Goal: Task Accomplishment & Management: Complete application form

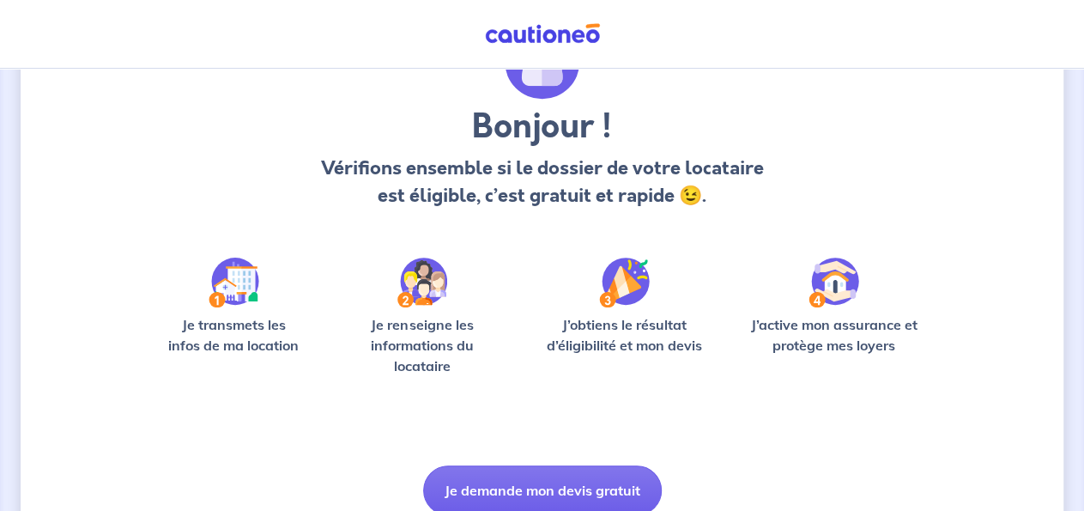
scroll to position [179, 0]
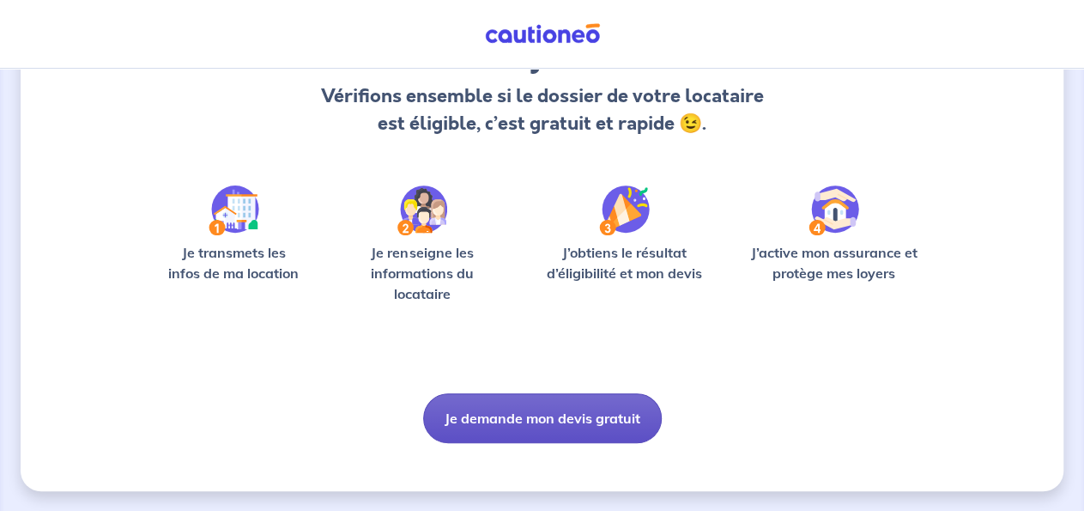
click at [576, 417] on button "Je demande mon devis gratuit" at bounding box center [542, 418] width 239 height 50
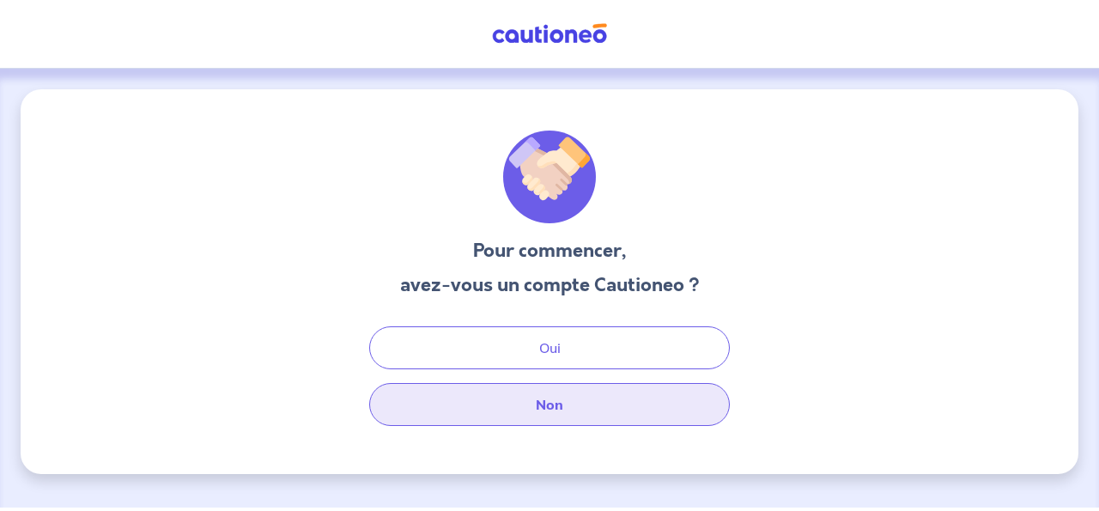
click at [572, 405] on button "Non" at bounding box center [549, 404] width 360 height 43
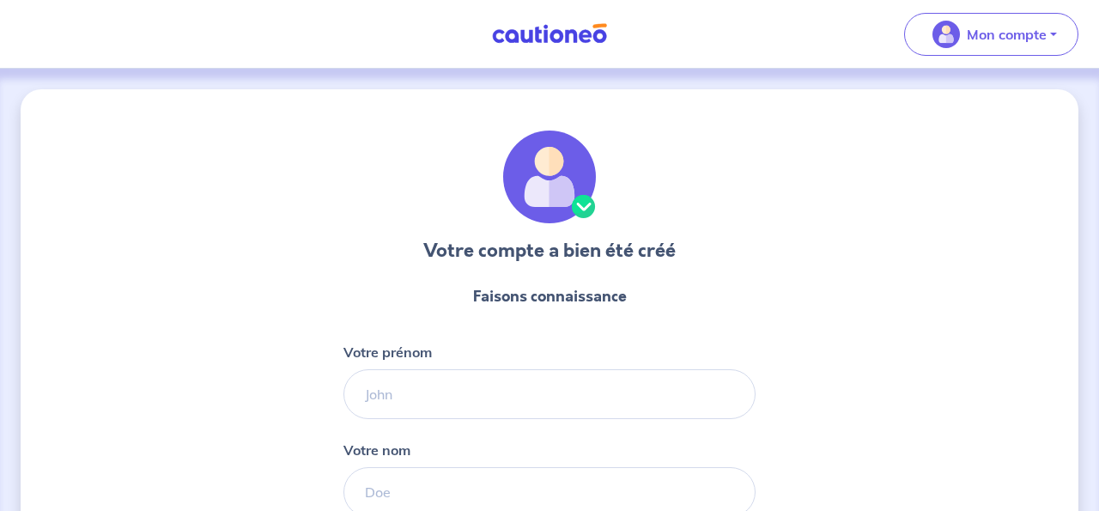
select select "FR"
click at [221, 222] on div "Votre compte a bien été créé Faisons connaissance Votre prénom Votre nom Votre …" at bounding box center [542, 438] width 1043 height 699
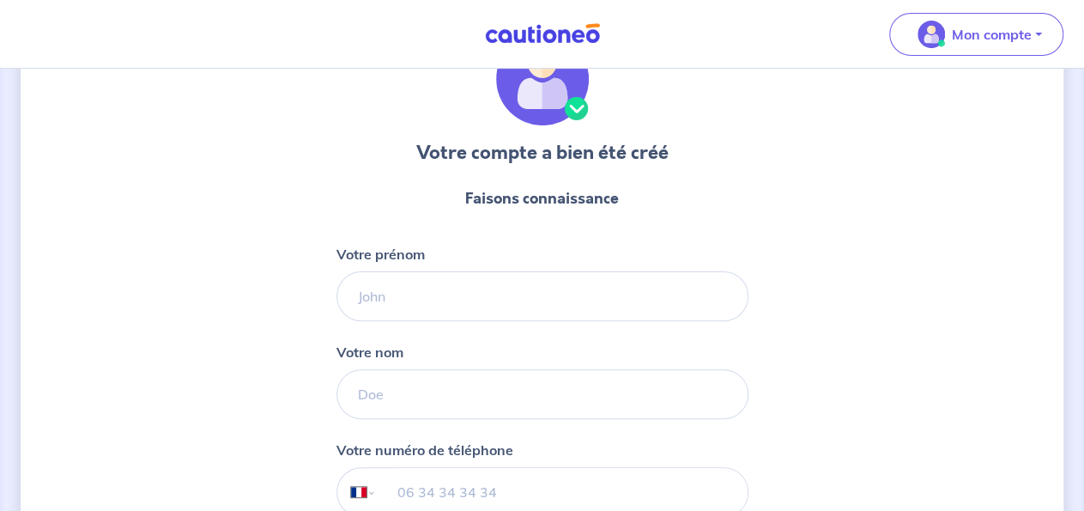
scroll to position [179, 0]
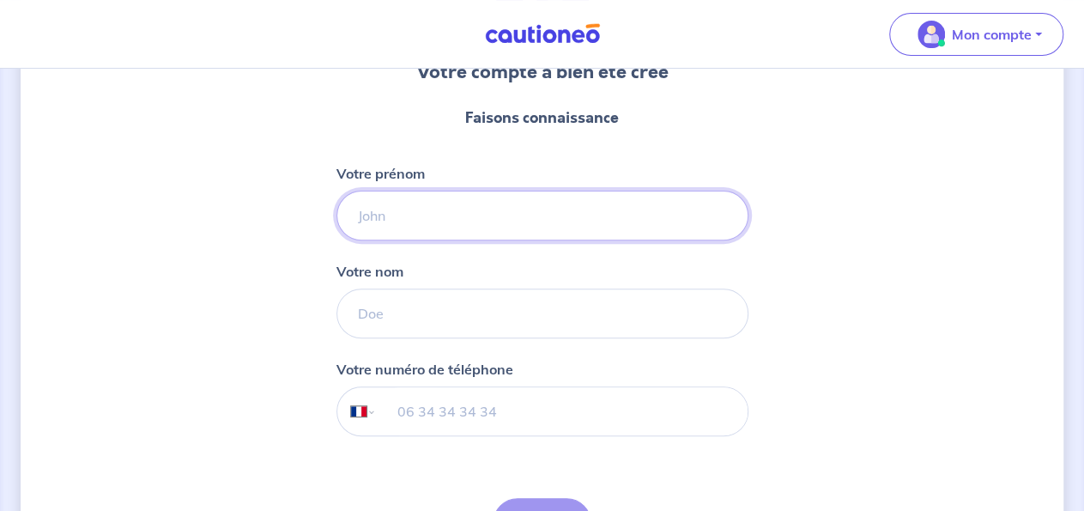
click at [390, 213] on input "Votre prénom" at bounding box center [542, 216] width 412 height 50
type input "guillaume"
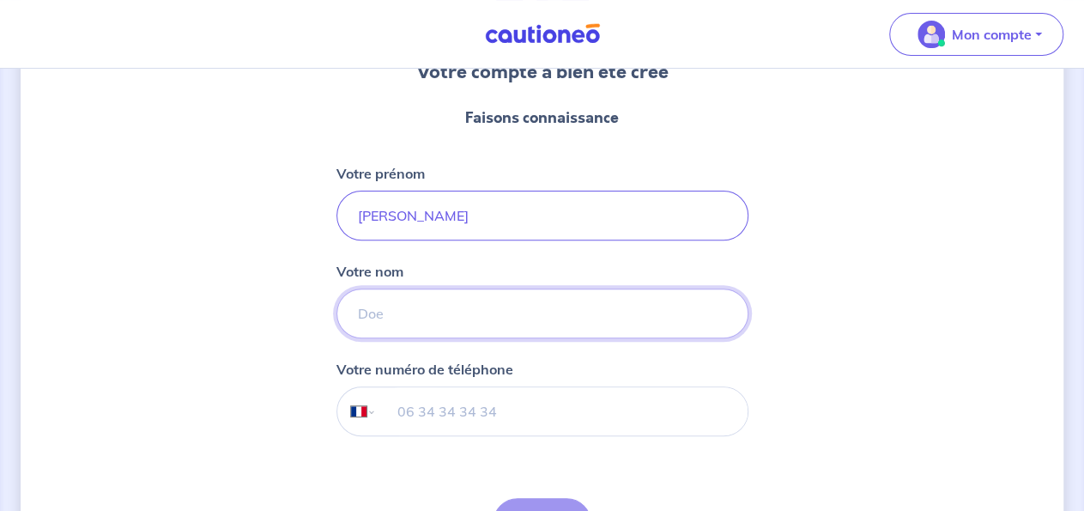
click at [385, 328] on input "Votre nom" at bounding box center [542, 313] width 412 height 50
type input "ringo"
click at [404, 406] on input "tel" at bounding box center [561, 411] width 371 height 48
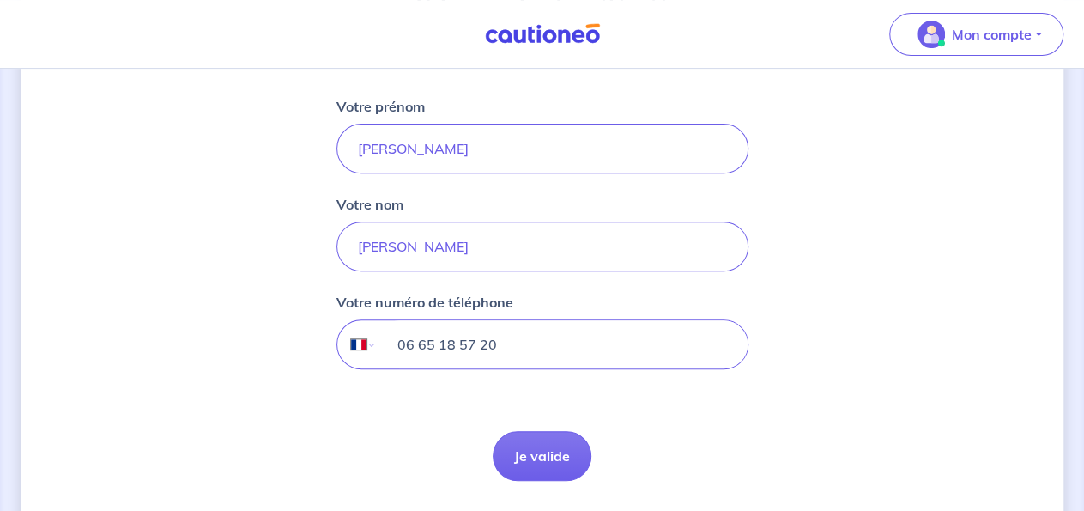
scroll to position [295, 0]
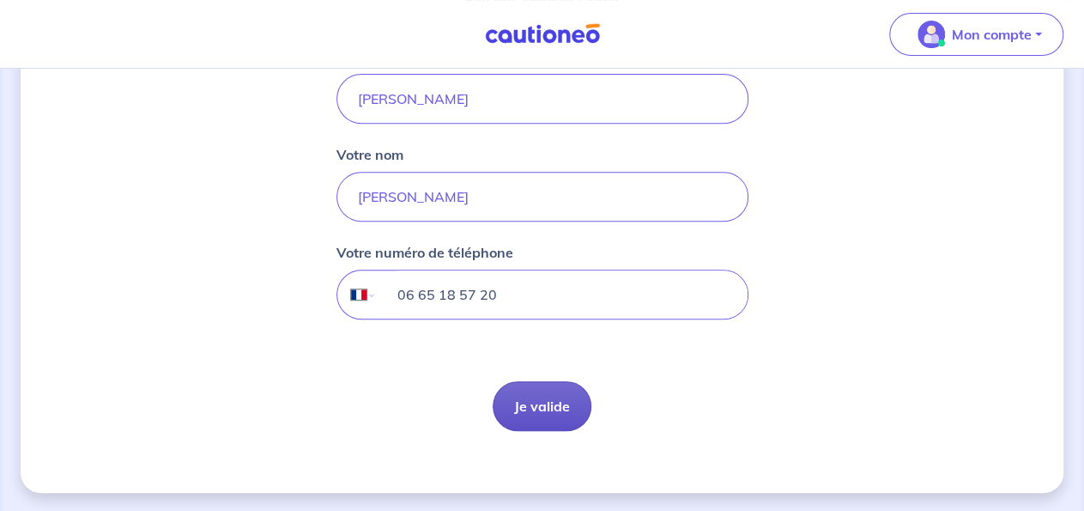
type input "06 65 18 57 20"
click at [547, 418] on button "Je valide" at bounding box center [542, 406] width 99 height 50
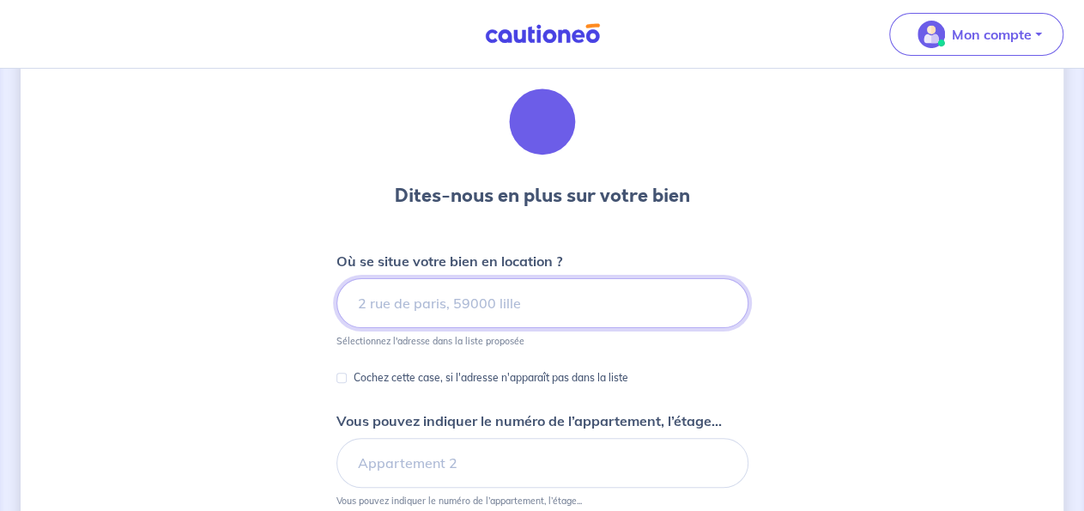
scroll to position [89, 0]
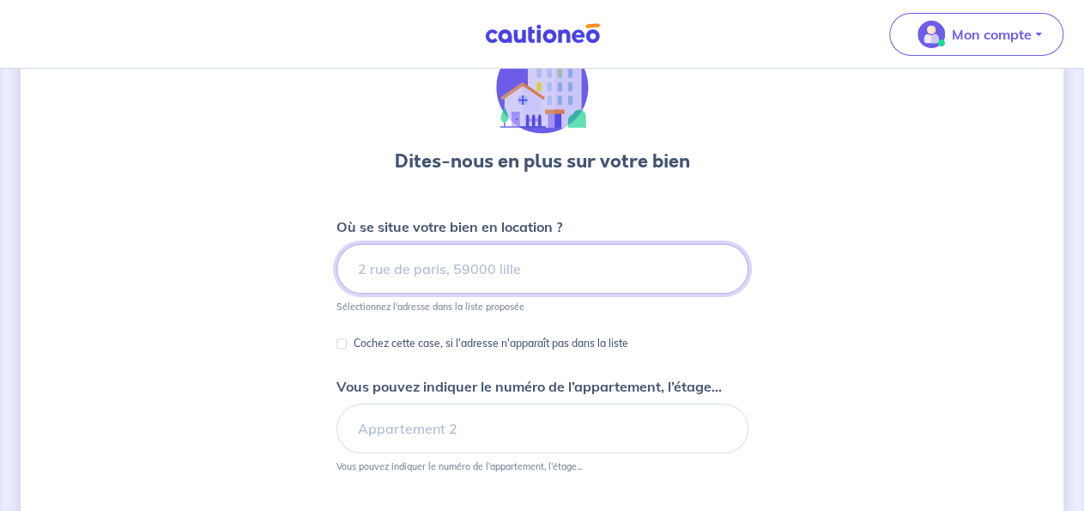
click at [381, 261] on input at bounding box center [542, 269] width 412 height 50
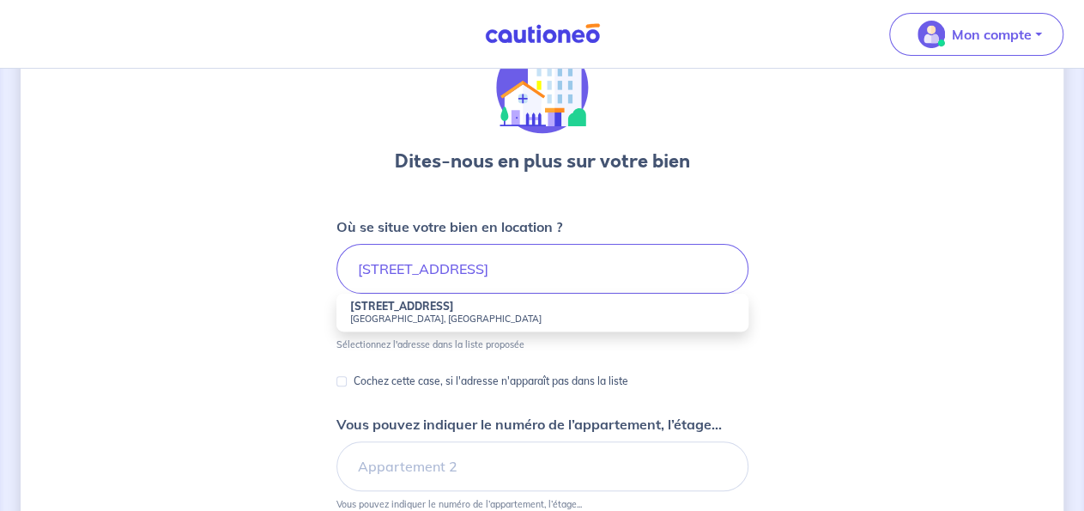
click at [382, 312] on small "Nantes, France" at bounding box center [542, 318] width 384 height 12
type input "2 Rue du Clos Toreau, Nantes, France"
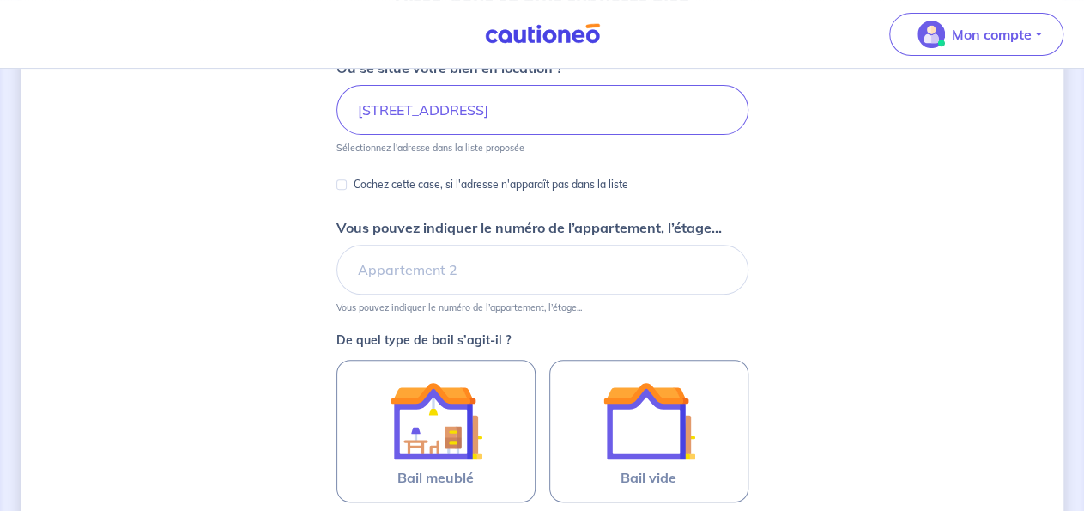
scroll to position [268, 0]
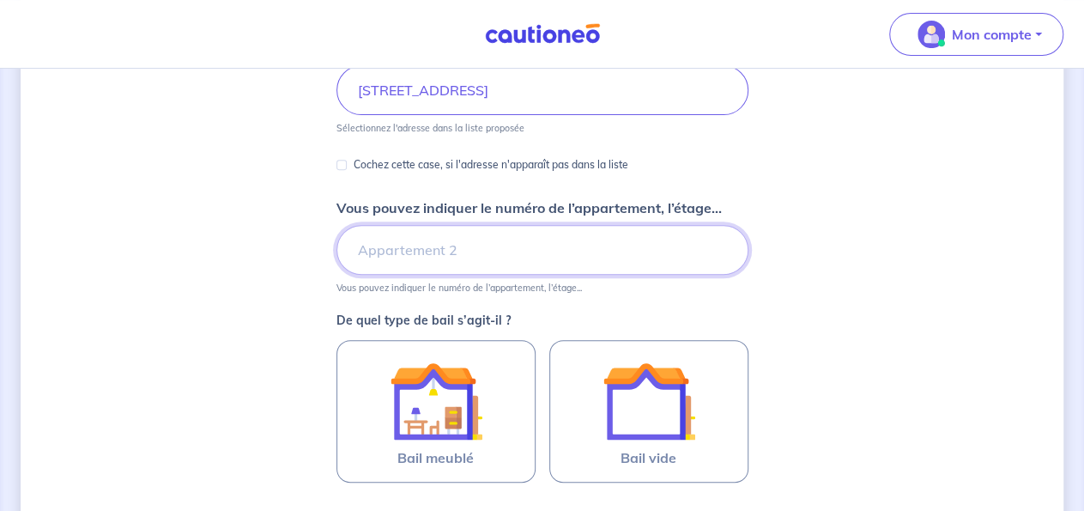
click at [409, 257] on input "Vous pouvez indiquer le numéro de l’appartement, l’étage..." at bounding box center [542, 250] width 412 height 50
type input "301"
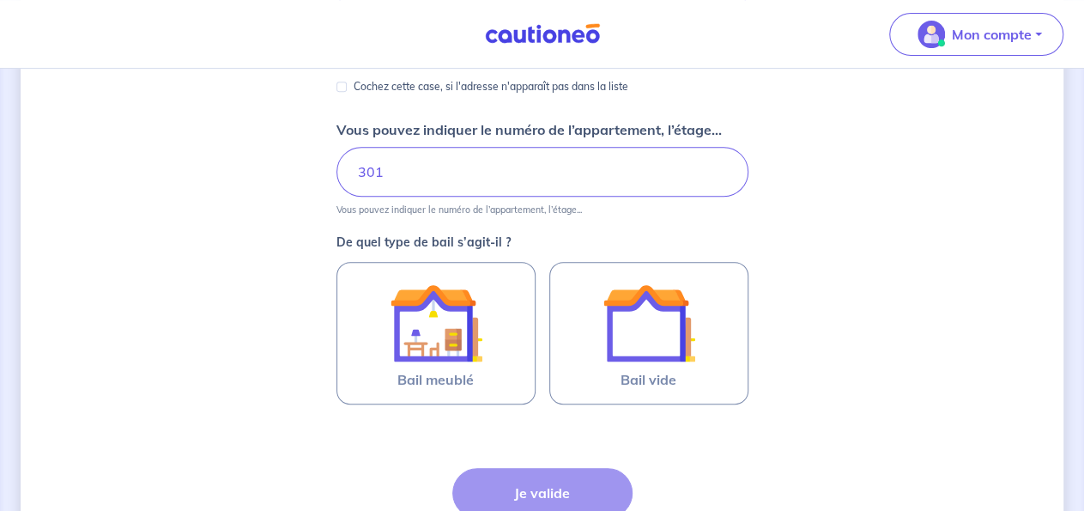
scroll to position [446, 0]
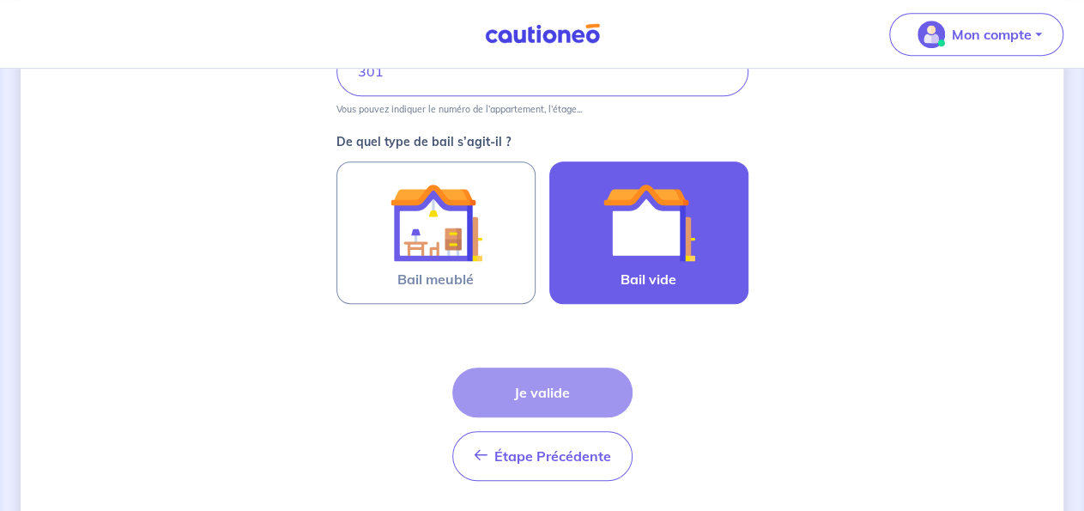
click at [672, 246] on img at bounding box center [648, 222] width 93 height 93
click at [0, 0] on input "Bail vide" at bounding box center [0, 0] width 0 height 0
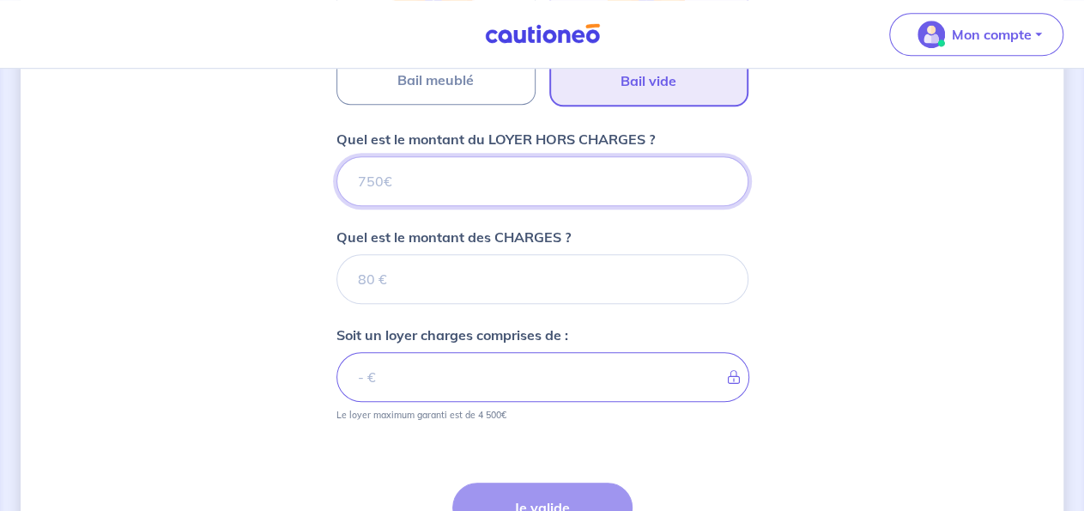
scroll to position [621, 0]
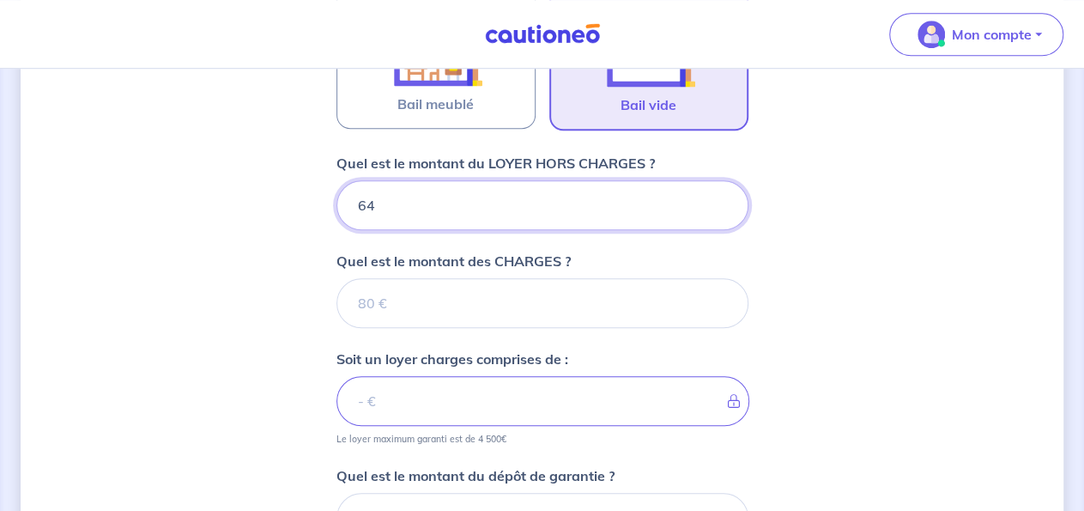
type input "645"
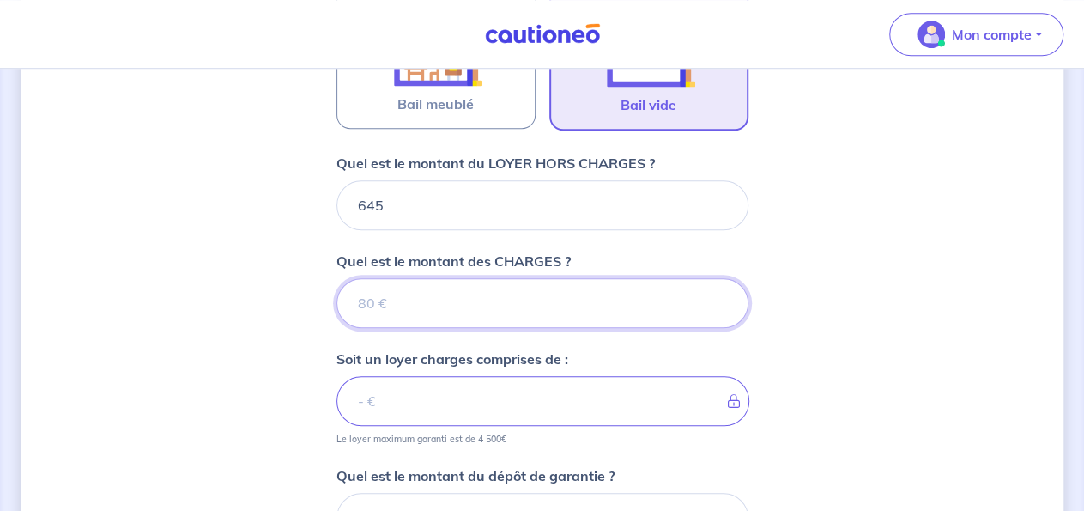
click at [391, 298] on input "Quel est le montant des CHARGES ?" at bounding box center [542, 303] width 412 height 50
type input "13"
type input "646"
type input "135"
type input "780"
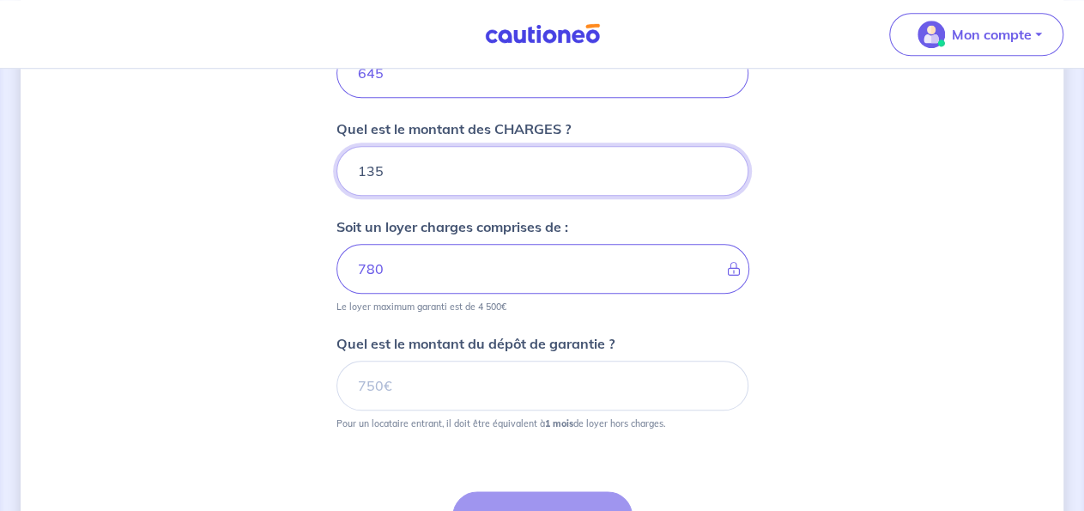
scroll to position [800, 0]
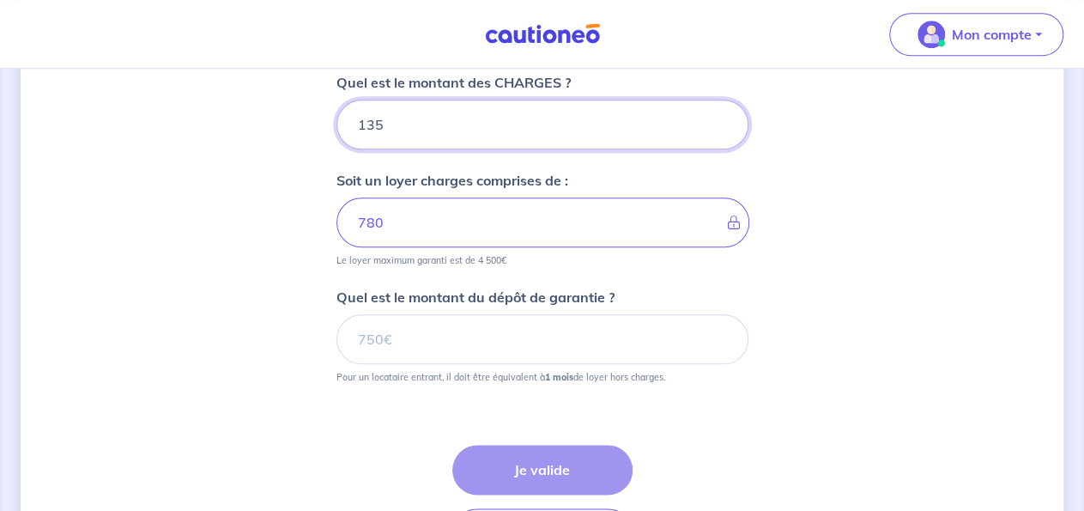
type input "135"
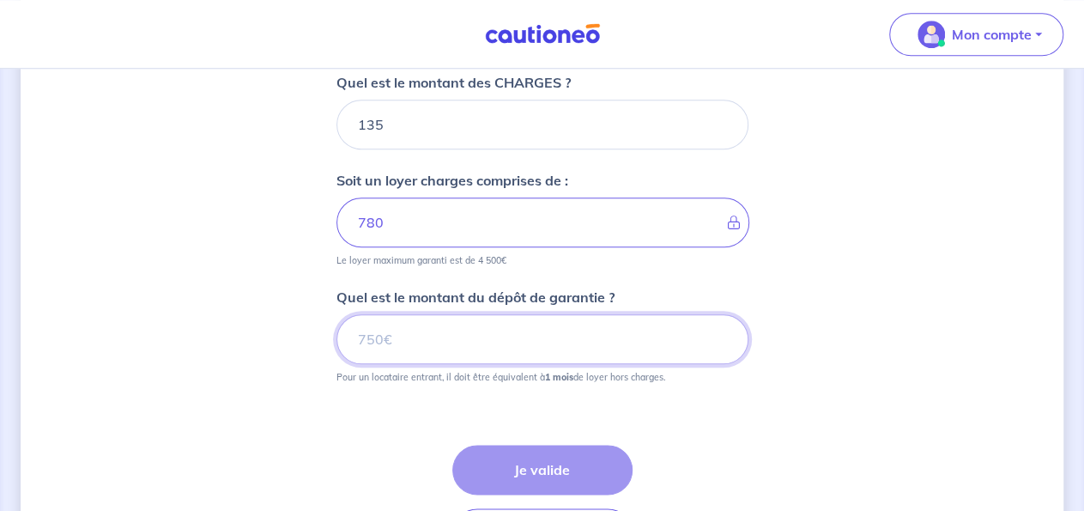
click at [378, 334] on input "Quel est le montant du dépôt de garantie ?" at bounding box center [542, 339] width 412 height 50
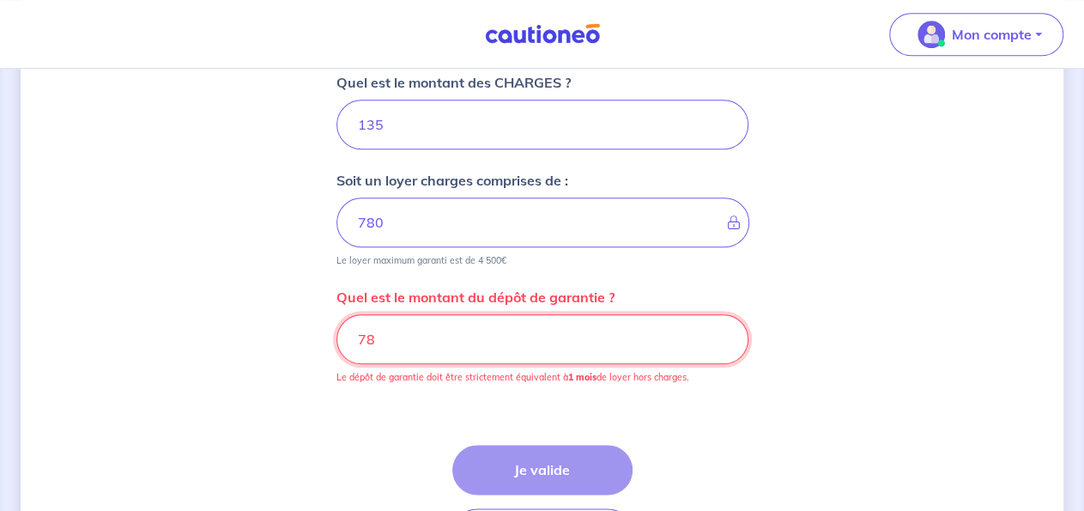
type input "7"
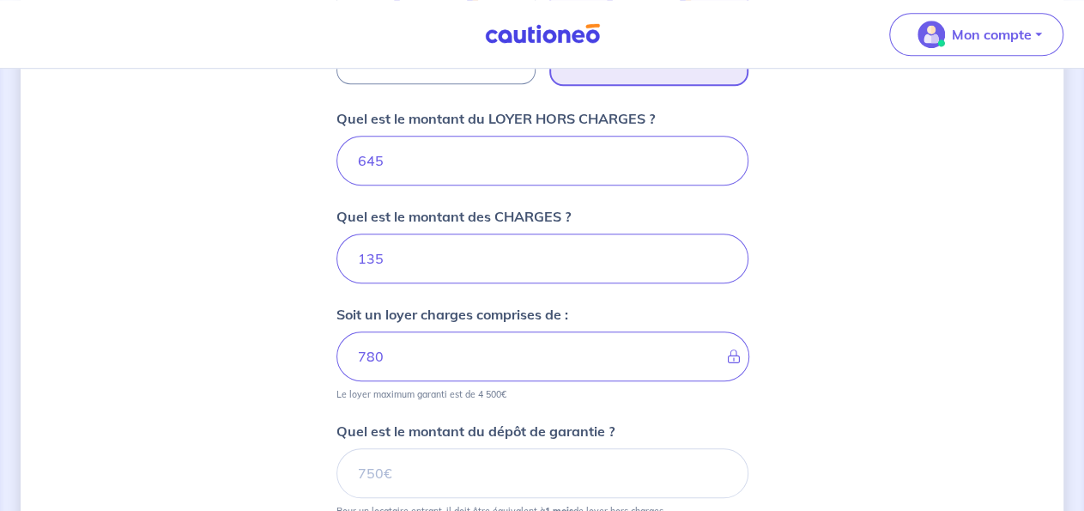
scroll to position [711, 0]
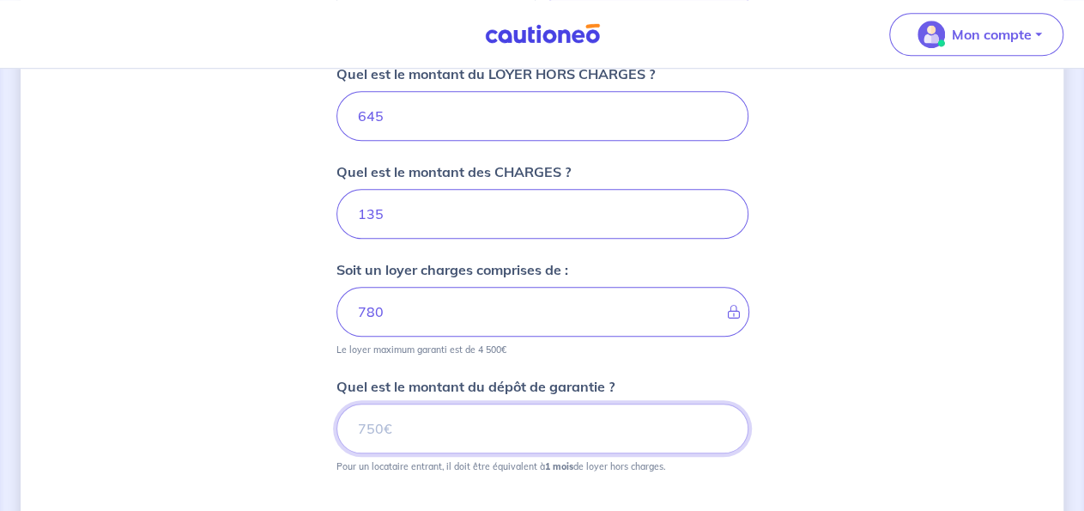
click at [394, 430] on input "Quel est le montant du dépôt de garantie ?" at bounding box center [542, 428] width 412 height 50
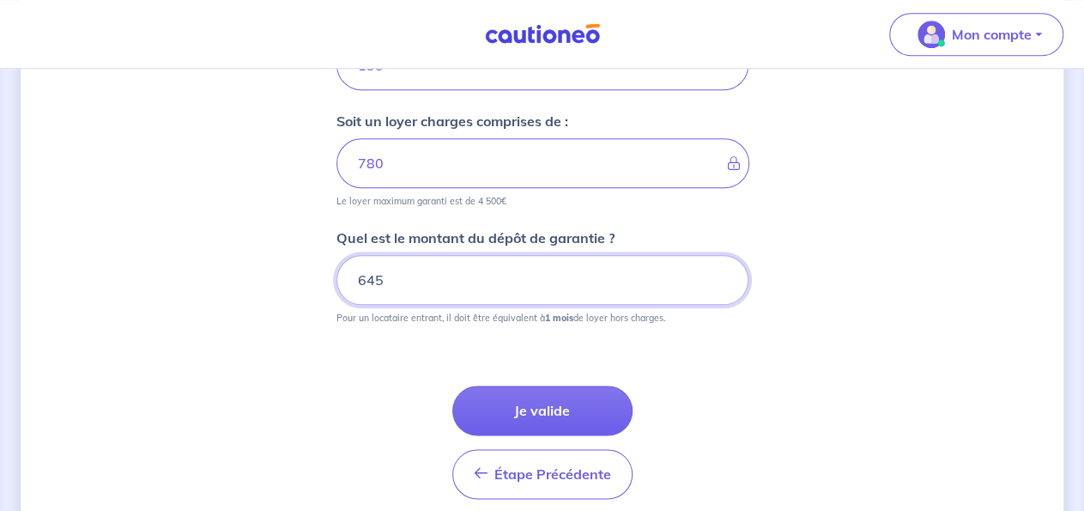
scroll to position [924, 0]
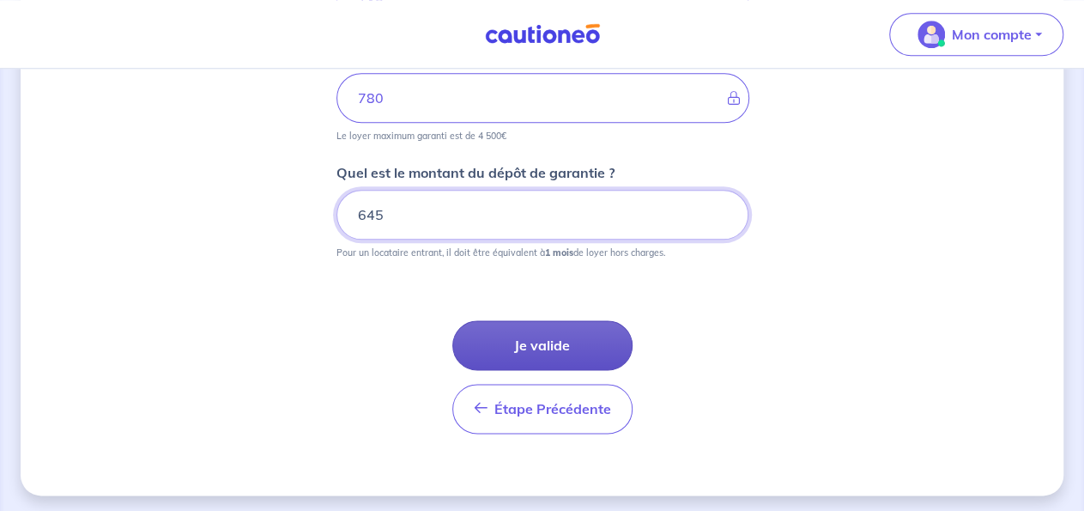
type input "645"
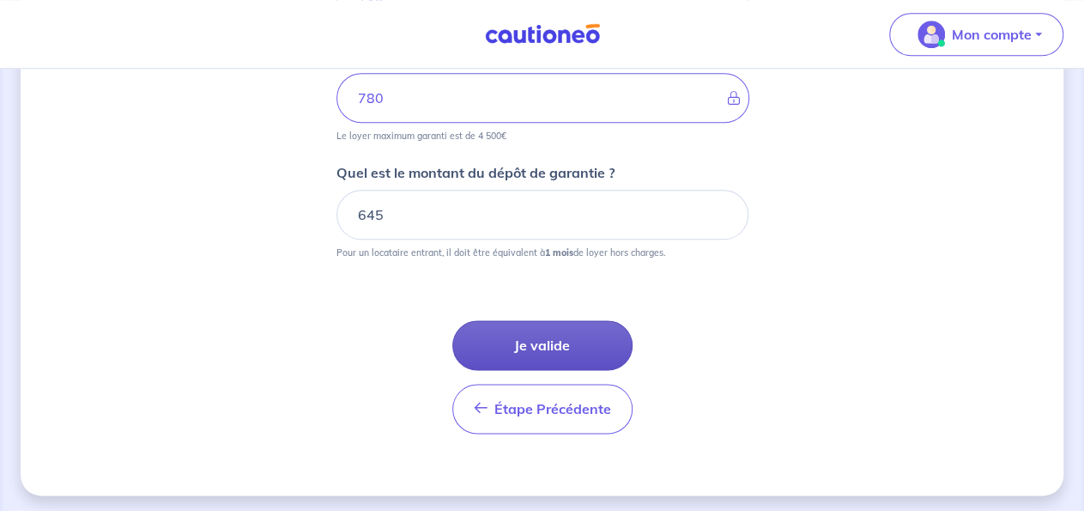
click at [526, 342] on button "Je valide" at bounding box center [542, 345] width 180 height 50
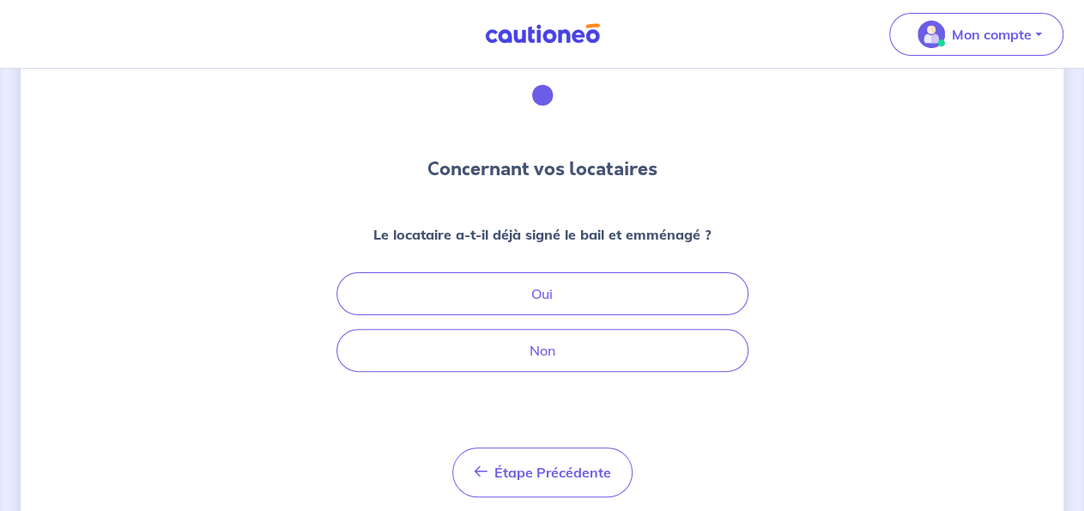
scroll to position [134, 0]
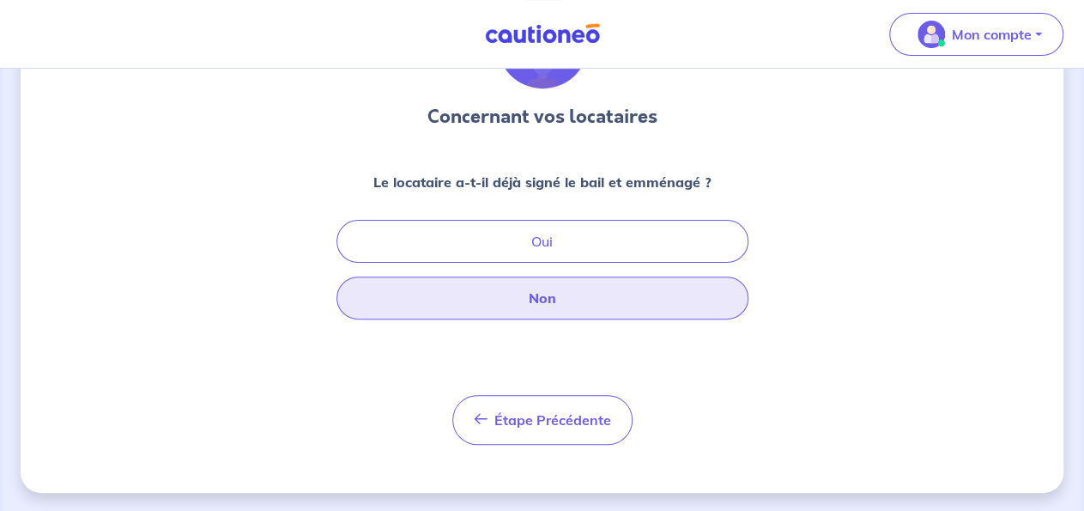
click at [547, 303] on button "Non" at bounding box center [542, 297] width 412 height 43
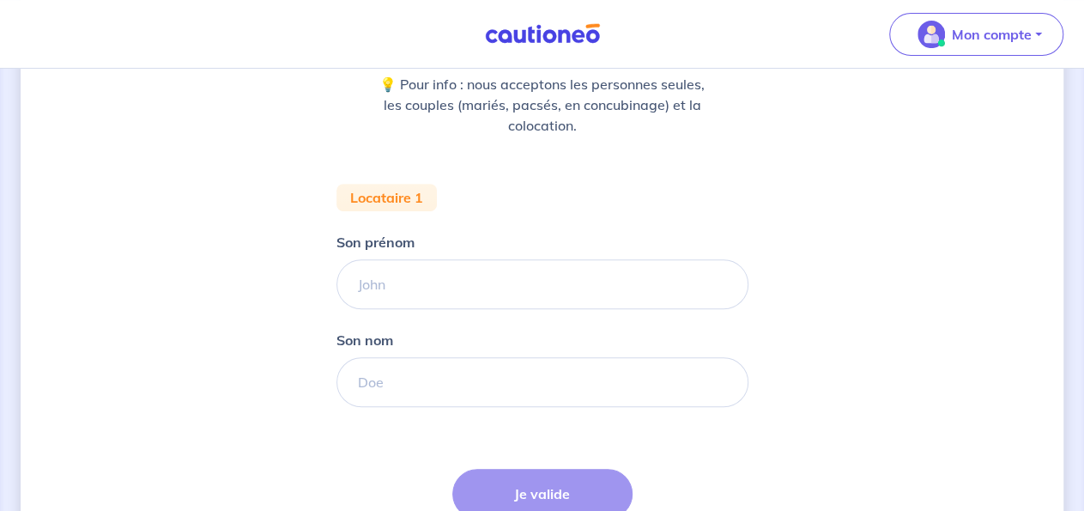
scroll to position [268, 0]
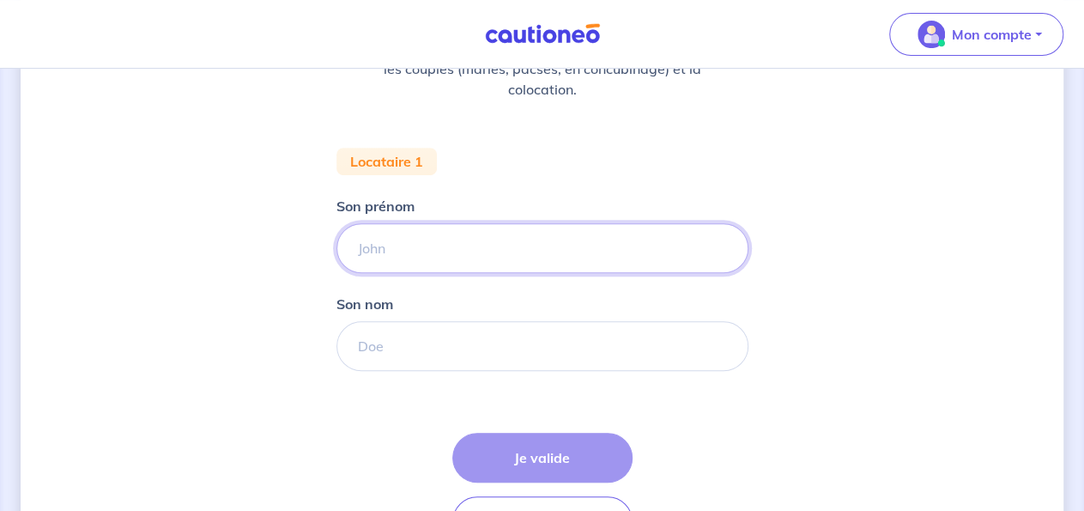
click at [361, 246] on input "Son prénom" at bounding box center [542, 248] width 412 height 50
type input "KOSE"
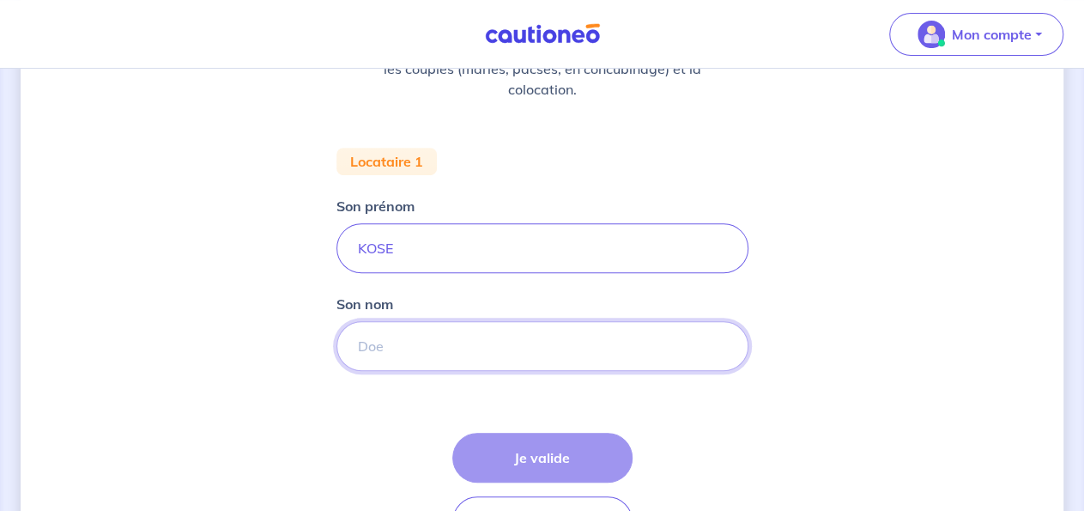
click at [409, 344] on input "Son nom" at bounding box center [542, 346] width 412 height 50
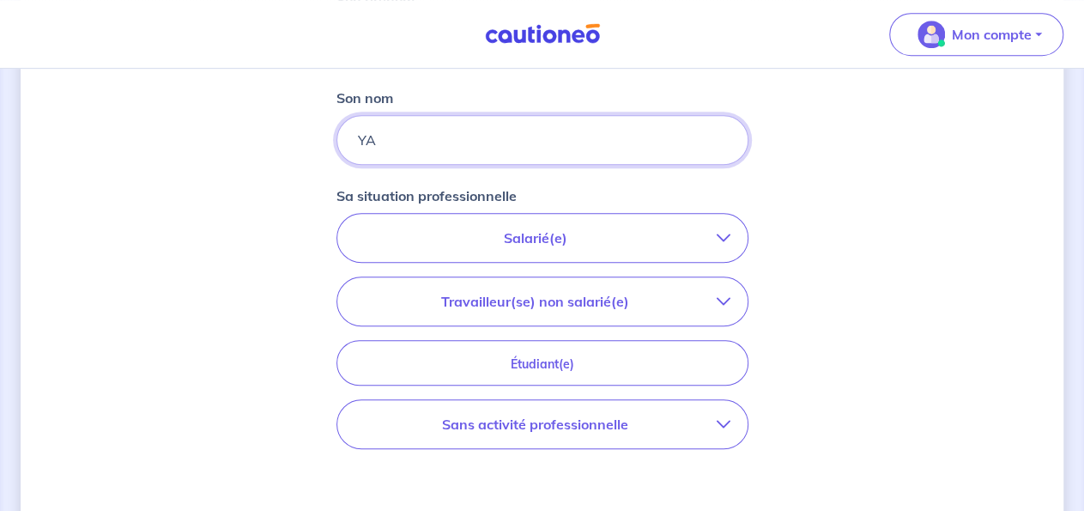
scroll to position [446, 0]
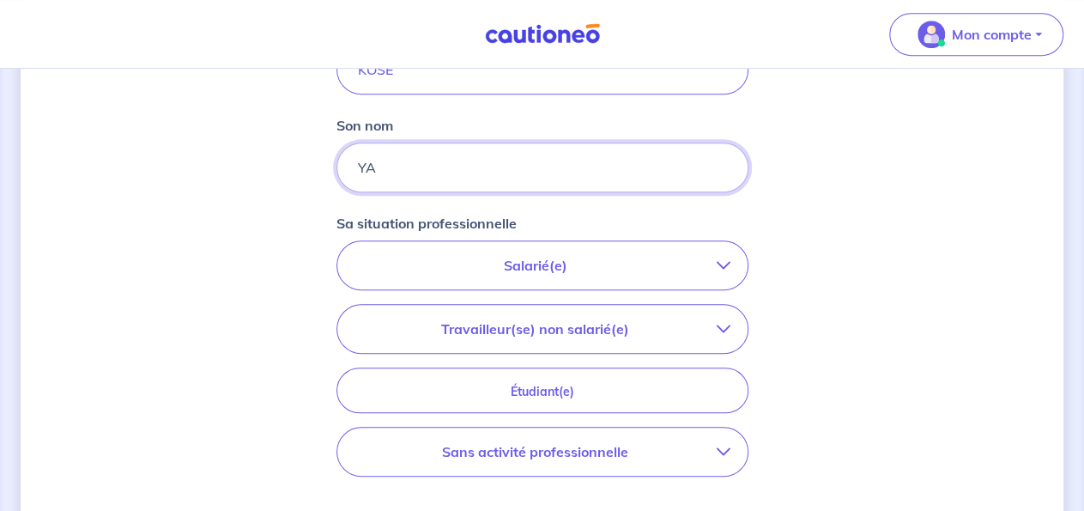
type input "YA"
click at [729, 260] on icon "button" at bounding box center [724, 265] width 14 height 14
